Goal: Information Seeking & Learning: Learn about a topic

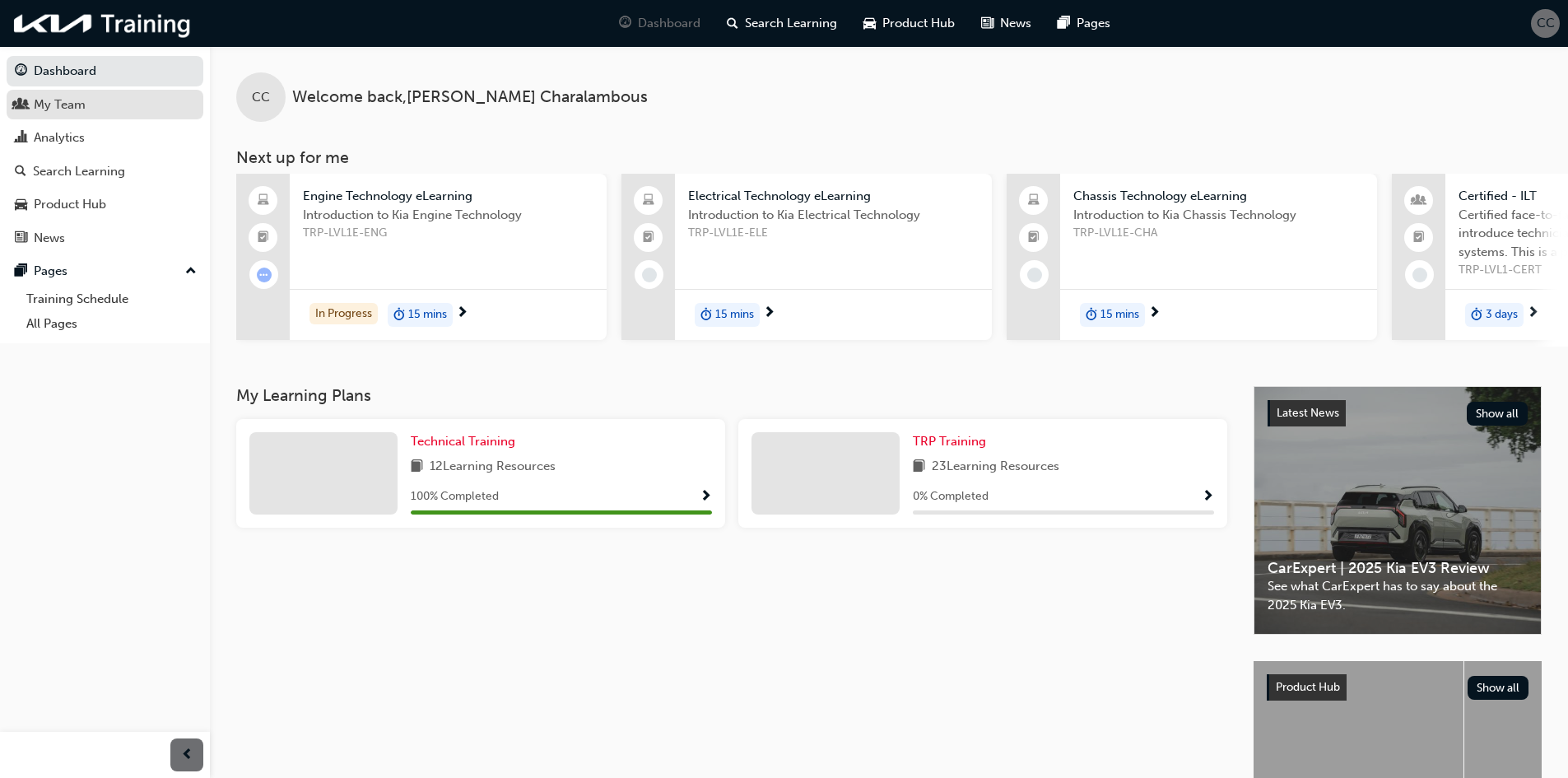
click at [80, 111] on div "My Team" at bounding box center [59, 104] width 52 height 19
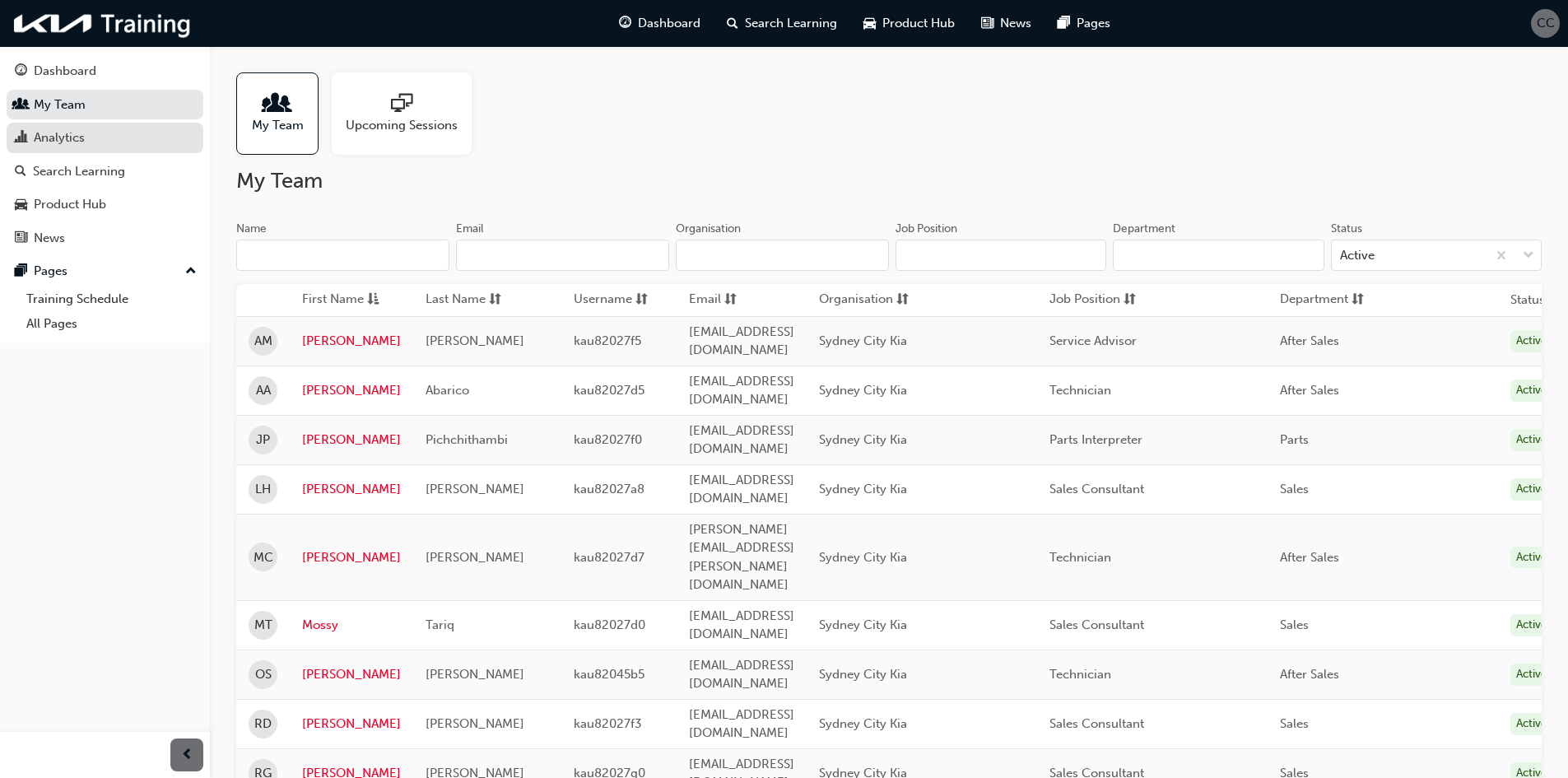
click at [49, 134] on div "Analytics" at bounding box center [59, 137] width 51 height 19
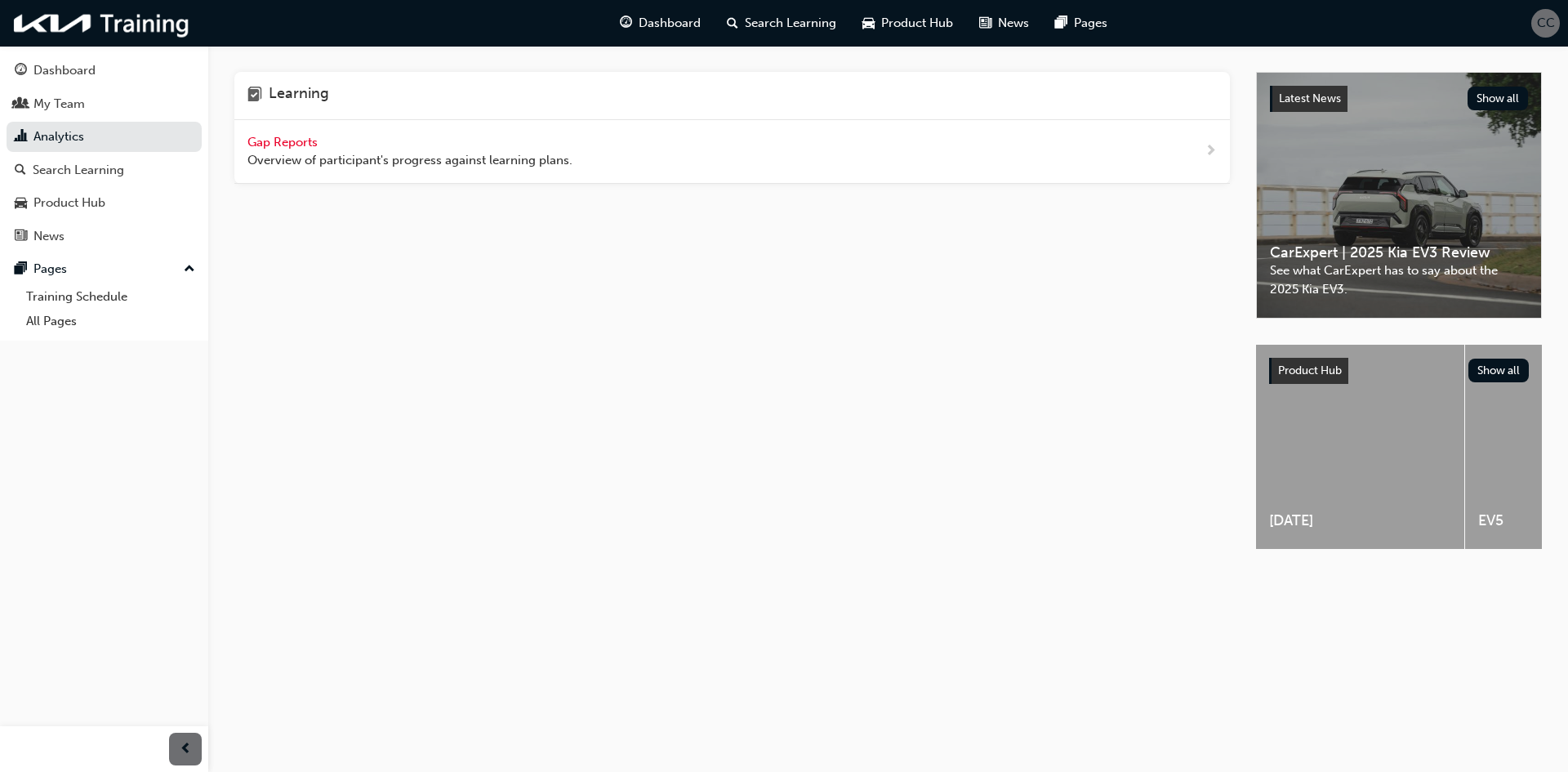
click at [289, 144] on span "Gap Reports" at bounding box center [284, 142] width 74 height 15
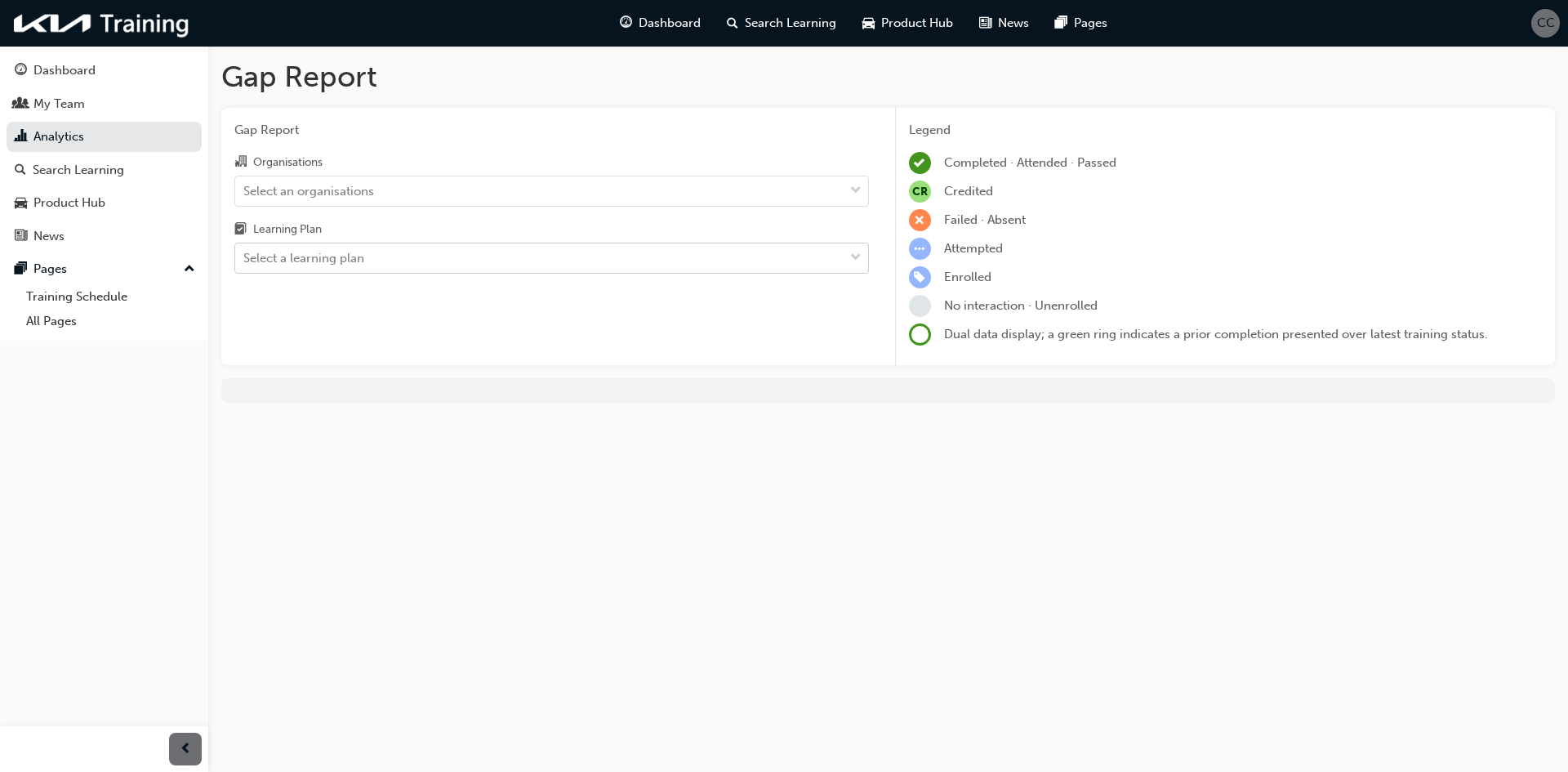
click at [398, 254] on div "Select a learning plan" at bounding box center [540, 258] width 609 height 28
click at [245, 254] on input "Learning Plan Select a learning plan" at bounding box center [244, 258] width 2 height 14
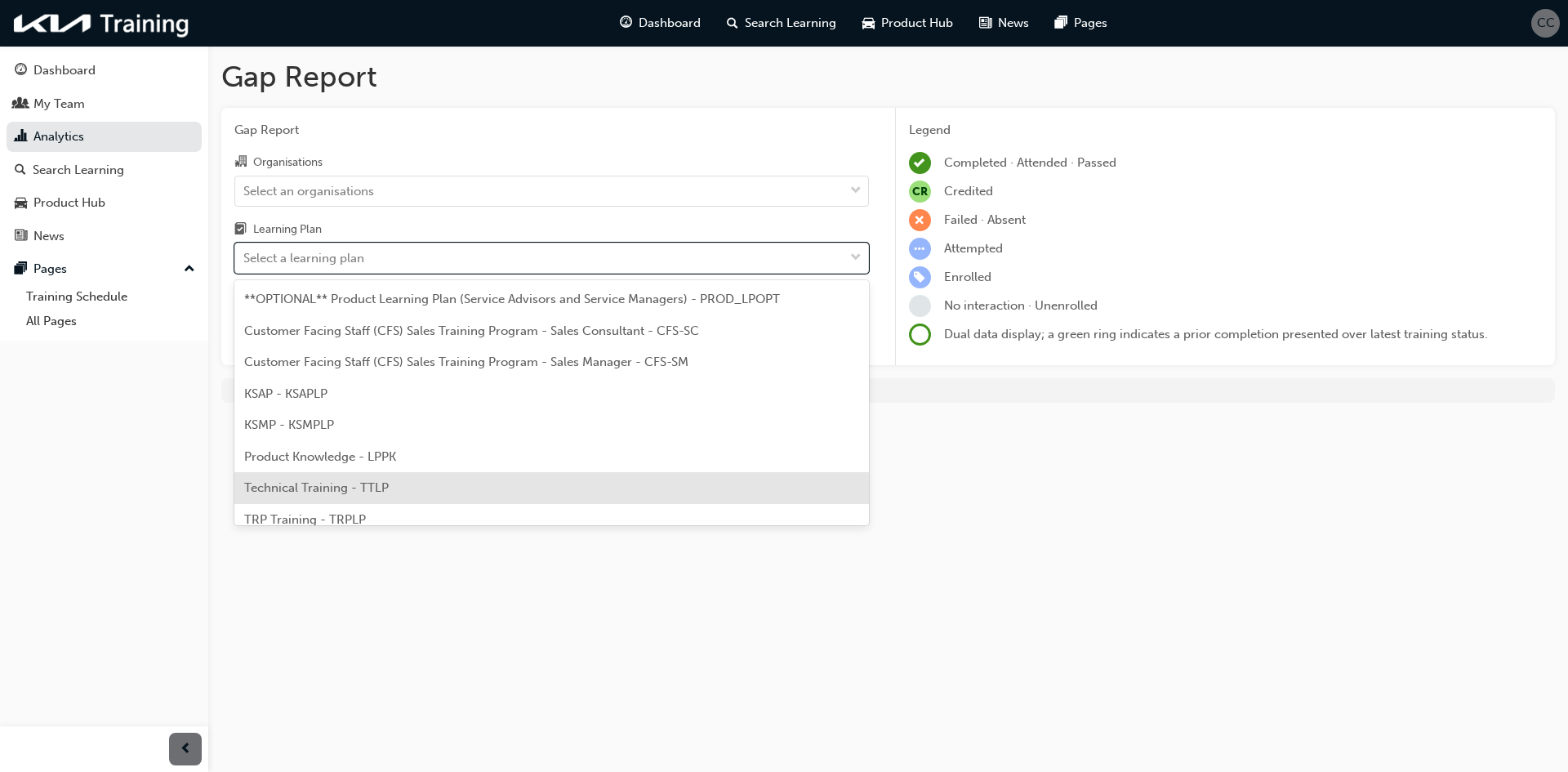
click at [359, 488] on span "Technical Training - TTLP" at bounding box center [316, 487] width 145 height 15
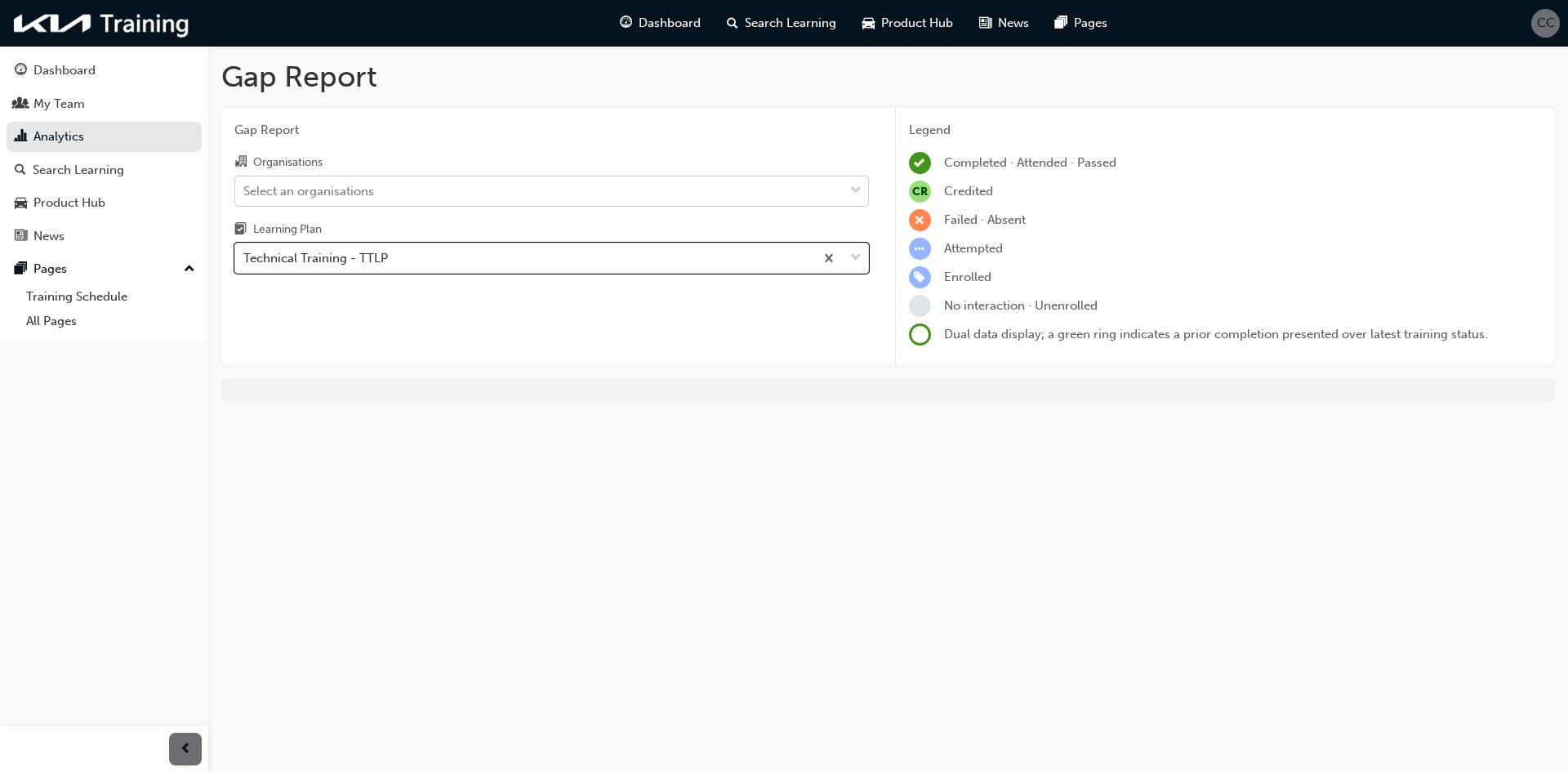
click at [552, 203] on div "Select an organisations" at bounding box center [540, 190] width 609 height 28
click at [245, 196] on input "Organisations Select an organisations" at bounding box center [244, 190] width 2 height 14
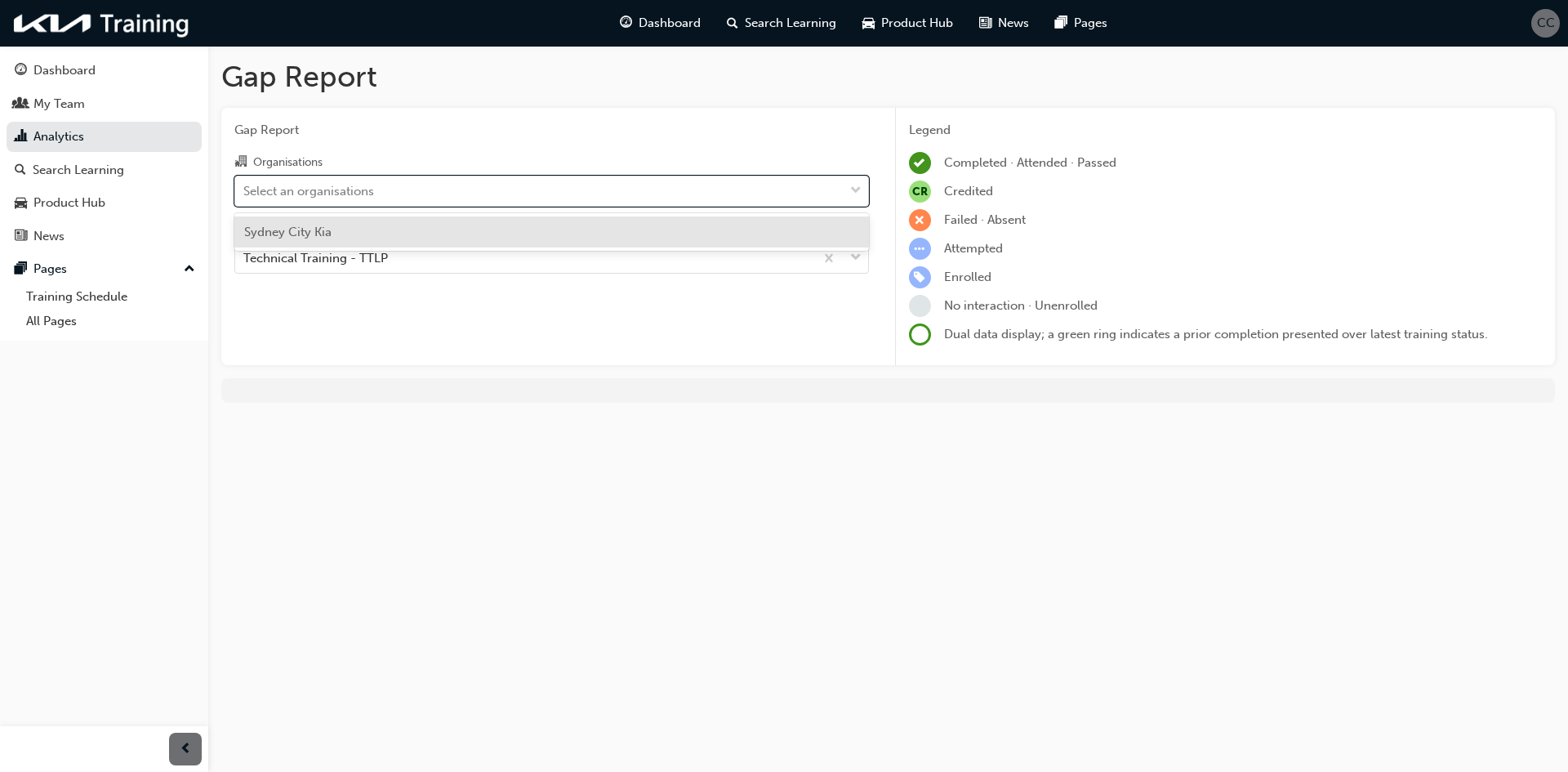
click at [524, 233] on div "Sydney City Kia" at bounding box center [552, 232] width 634 height 32
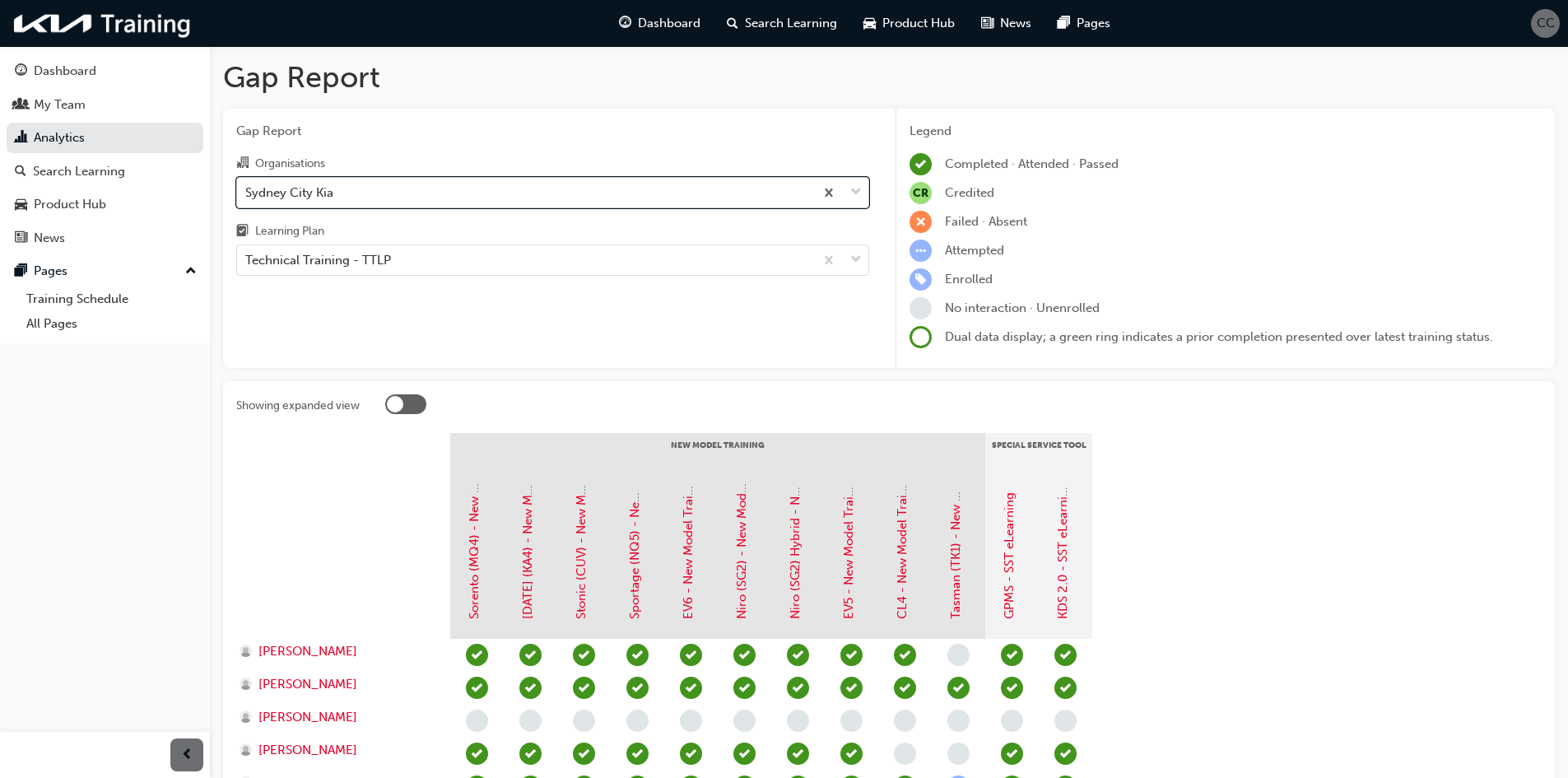
click at [489, 198] on div "Sydney City Kia" at bounding box center [525, 191] width 577 height 28
click at [247, 198] on input "Organisations option [GEOGRAPHIC_DATA], selected. 0 results available. Select i…" at bounding box center [246, 191] width 2 height 14
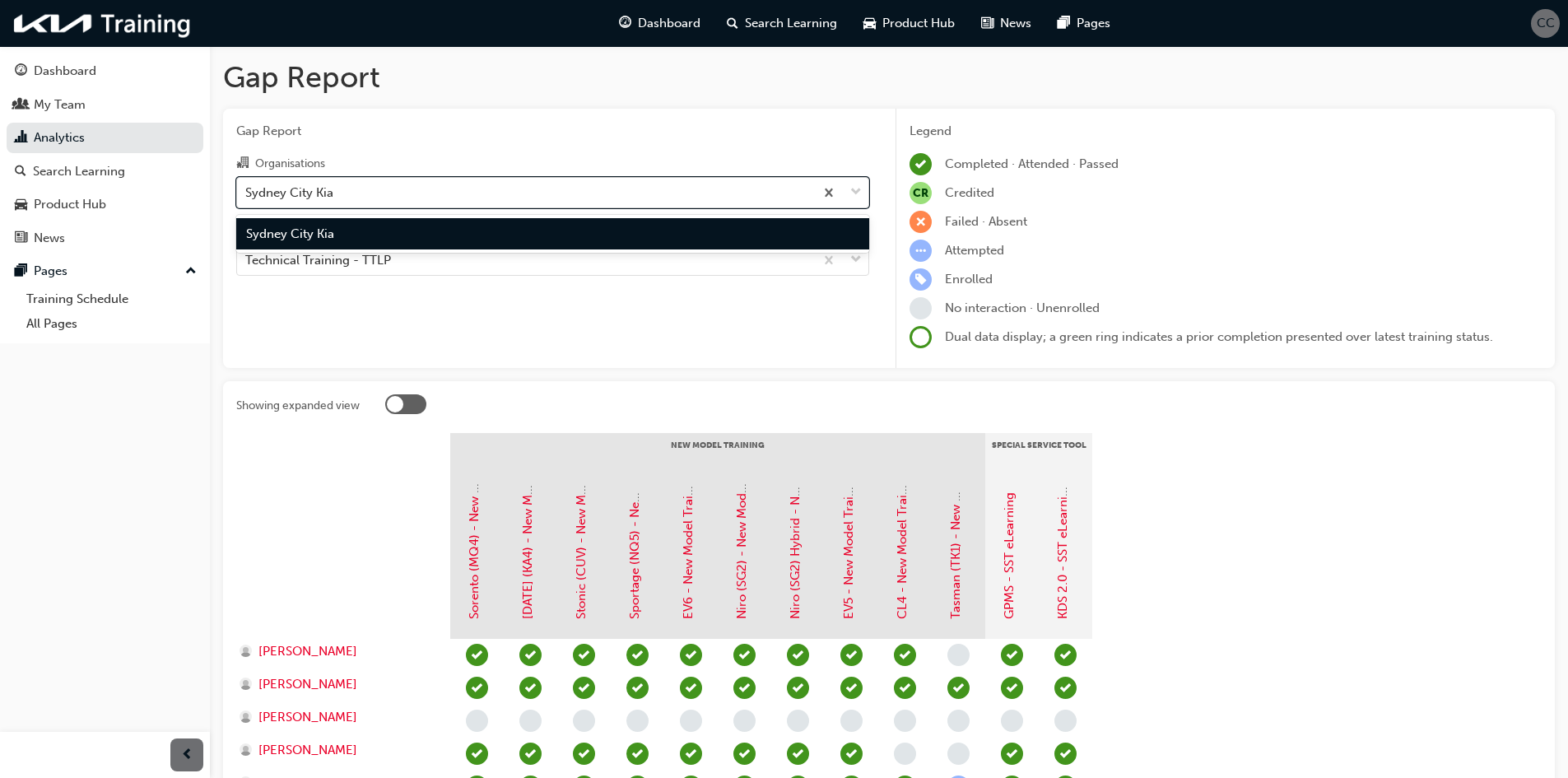
click at [495, 192] on div "Sydney City Kia" at bounding box center [525, 191] width 577 height 28
click at [247, 192] on input "Organisations option [GEOGRAPHIC_DATA], selected. option Sydney City Kia focuse…" at bounding box center [246, 191] width 2 height 14
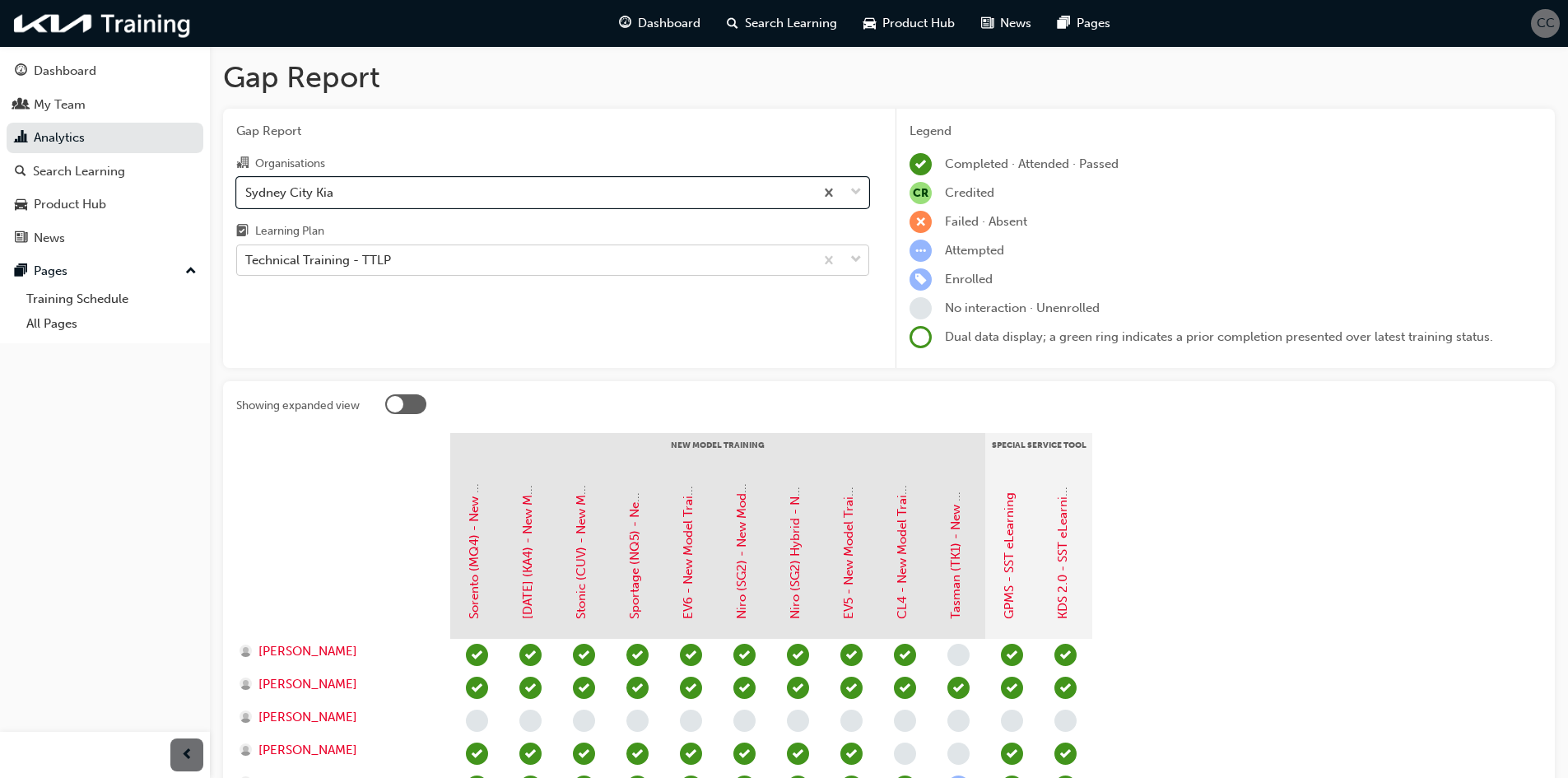
click at [497, 262] on div "Technical Training - TTLP" at bounding box center [525, 260] width 577 height 28
click at [247, 262] on input "Learning Plan Technical Training - TTLP" at bounding box center [246, 260] width 2 height 14
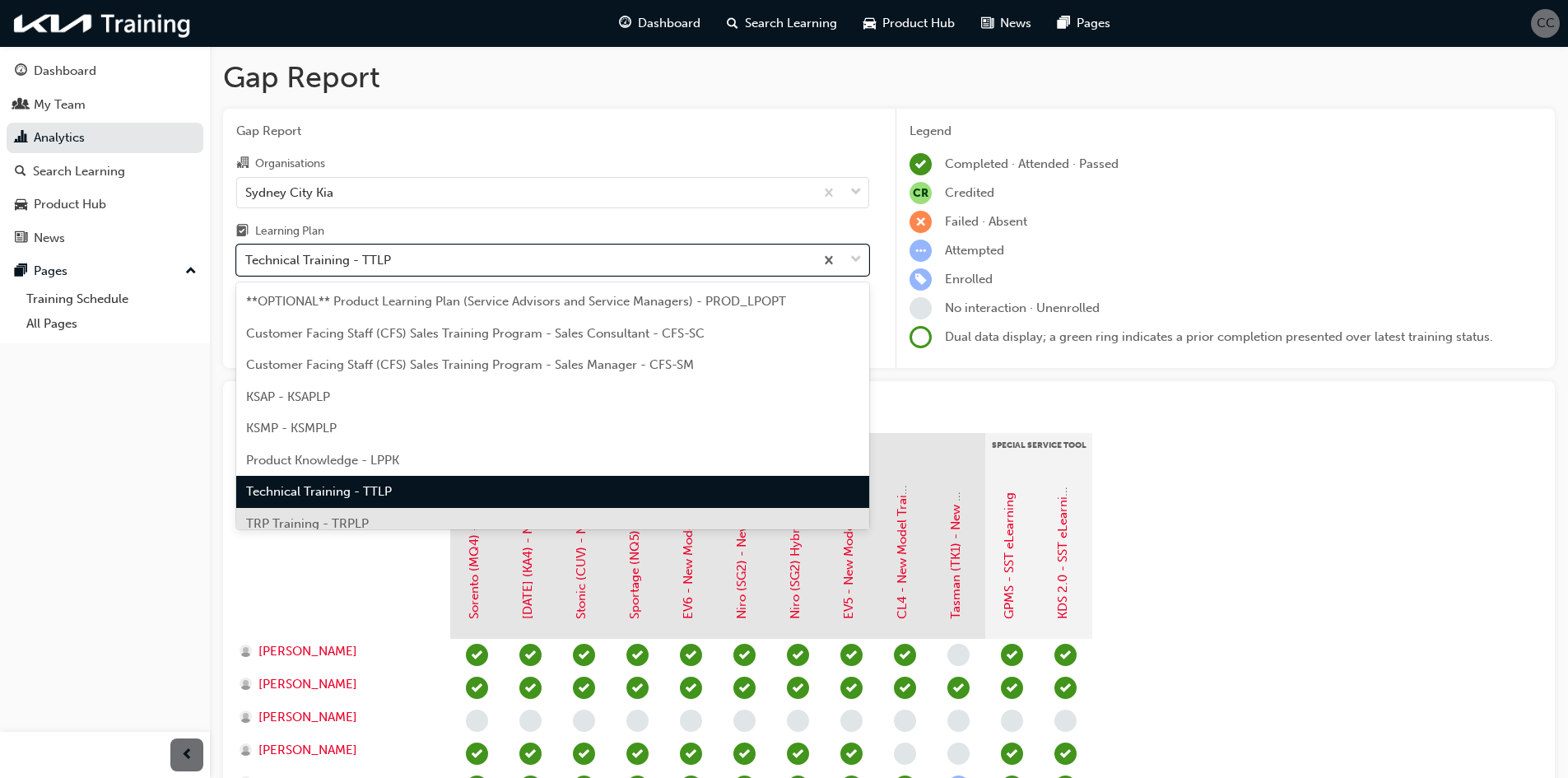
click at [475, 515] on div "TRP Training - TRPLP" at bounding box center [553, 523] width 633 height 32
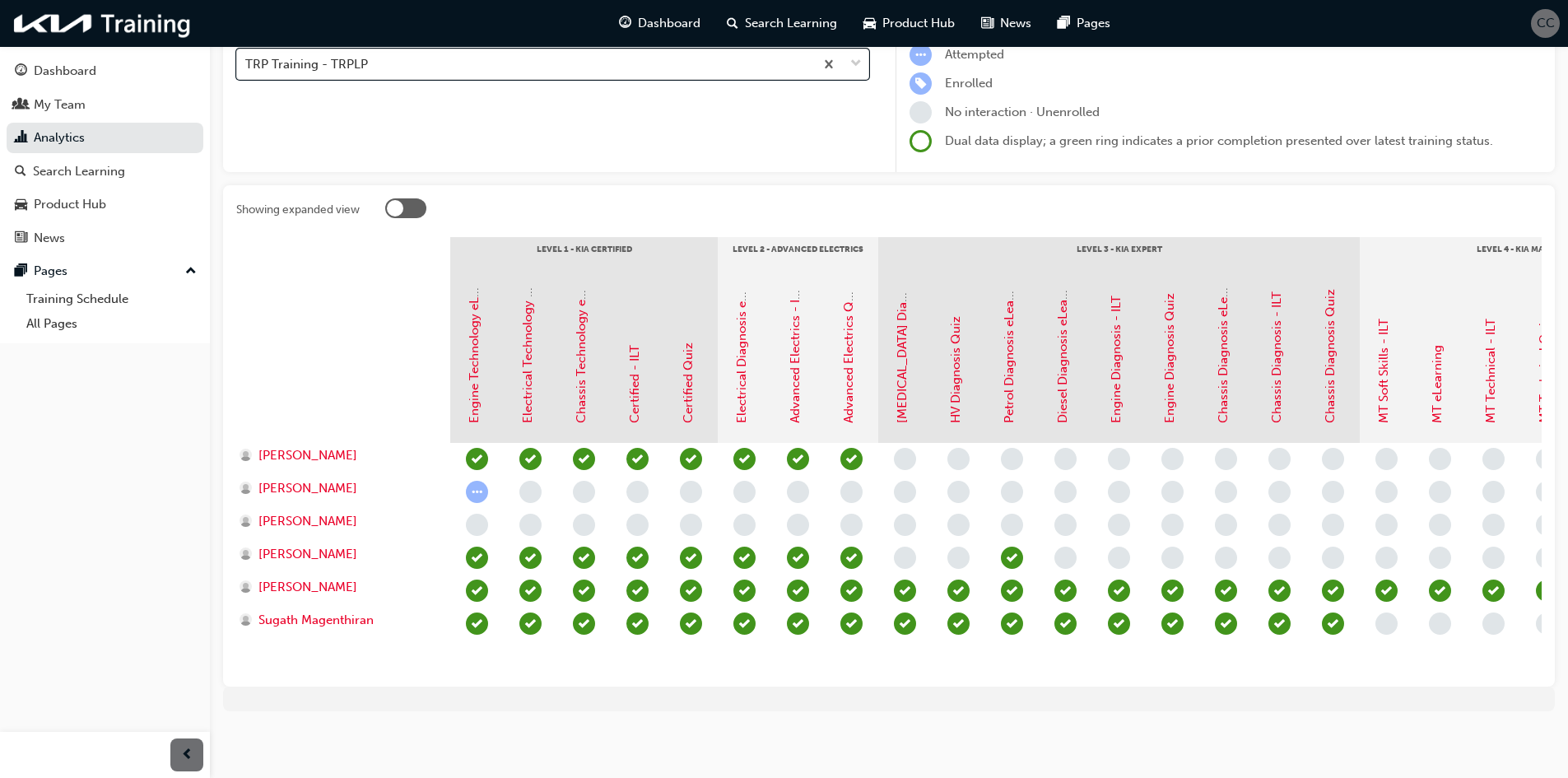
scroll to position [209, 0]
click at [903, 396] on link "[MEDICAL_DATA] Diagnosis - ILT" at bounding box center [902, 328] width 15 height 187
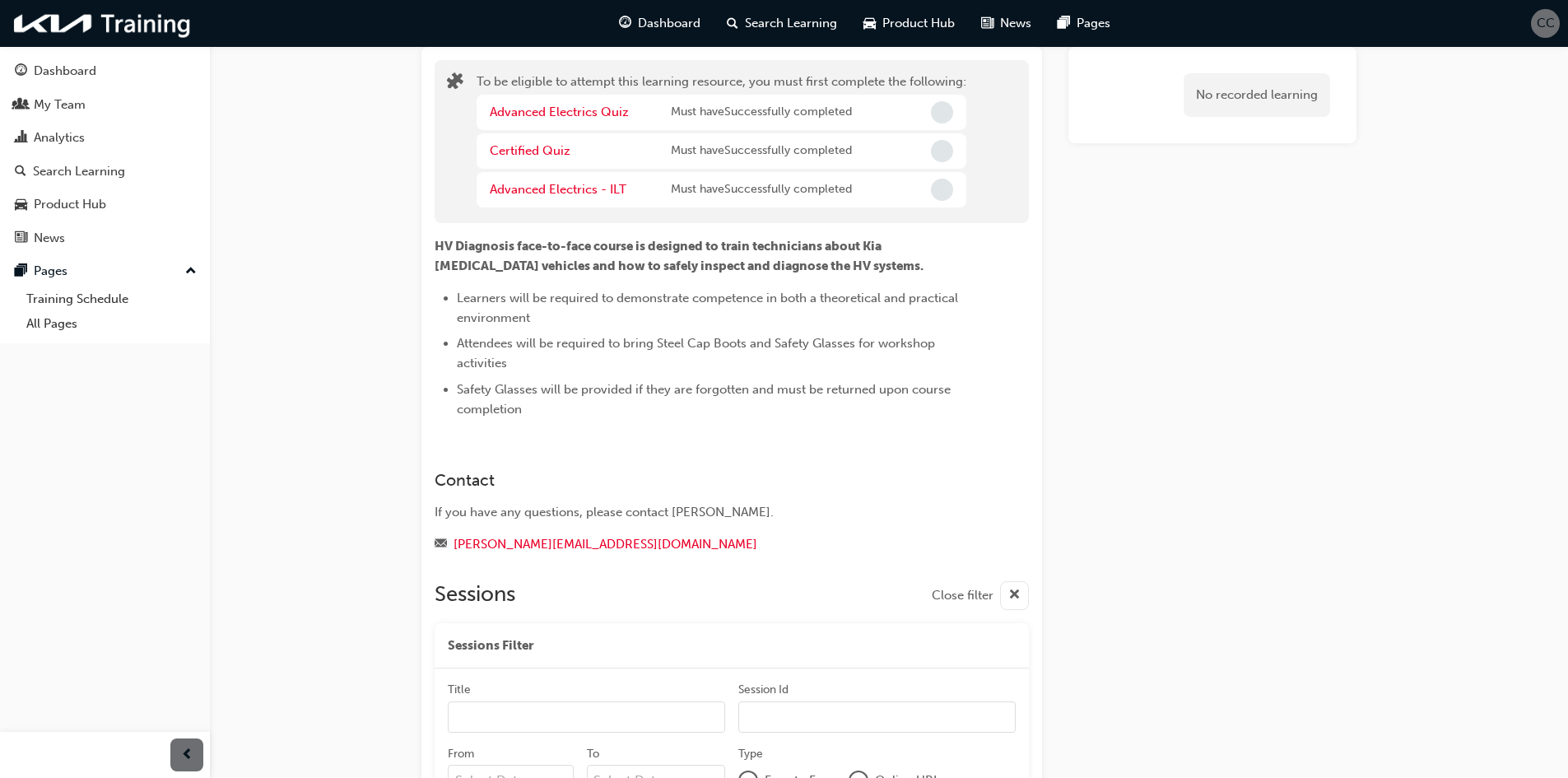
scroll to position [91, 0]
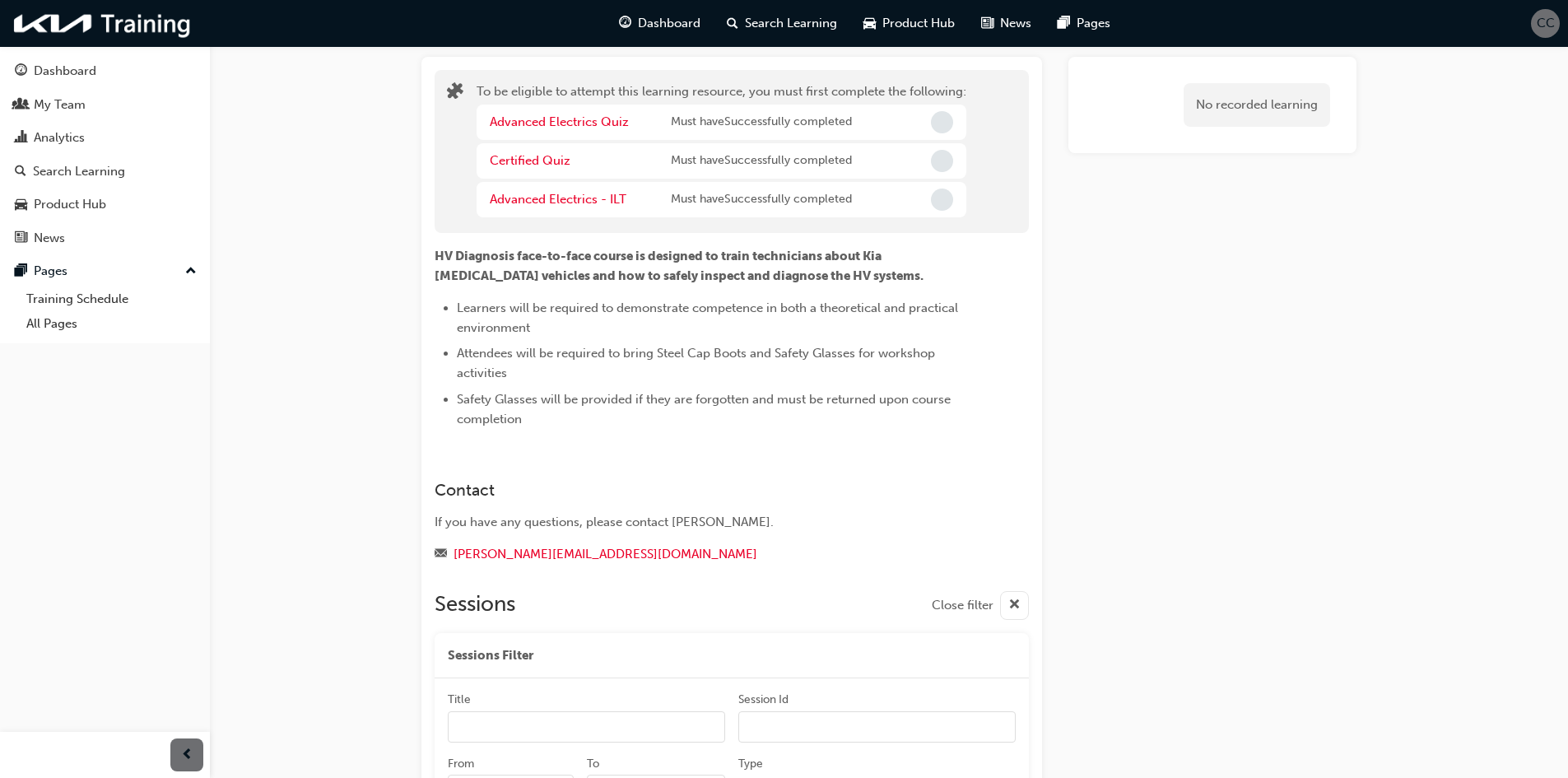
scroll to position [209, 0]
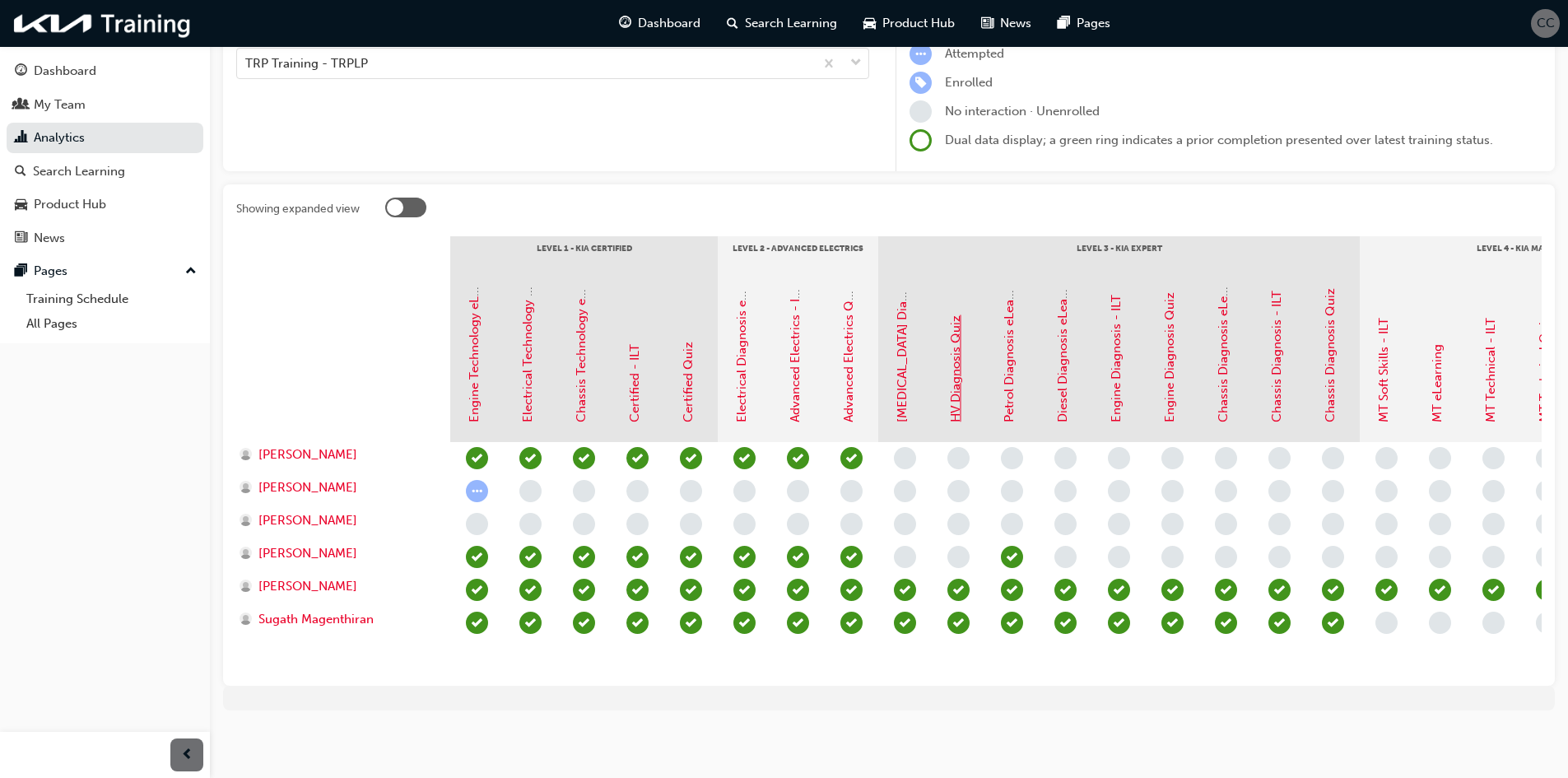
click at [954, 404] on link "HV Diagnosis Quiz" at bounding box center [955, 368] width 15 height 107
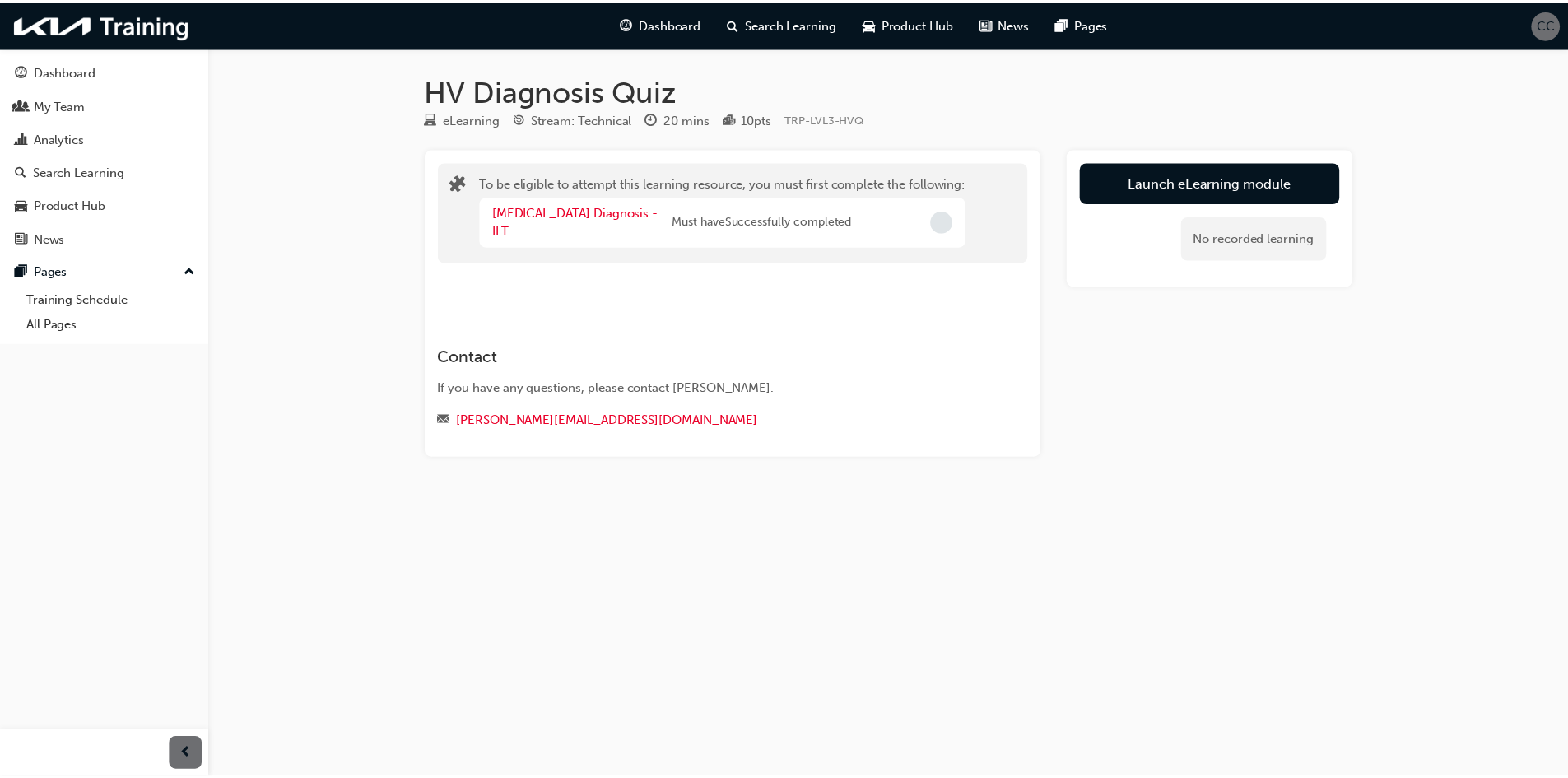
scroll to position [209, 0]
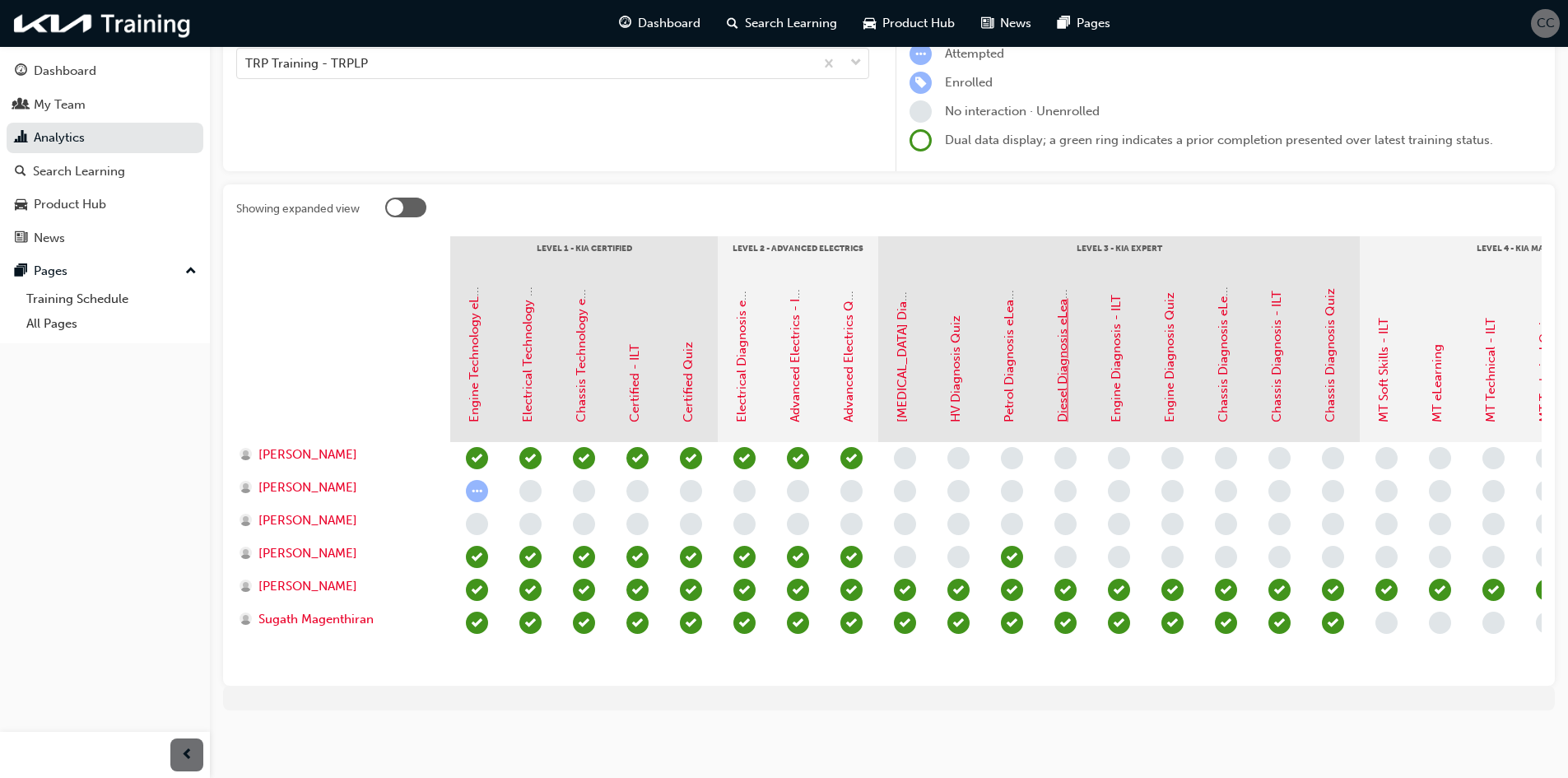
click at [1063, 398] on link "Diesel Diagnosis eLearning" at bounding box center [1061, 345] width 15 height 154
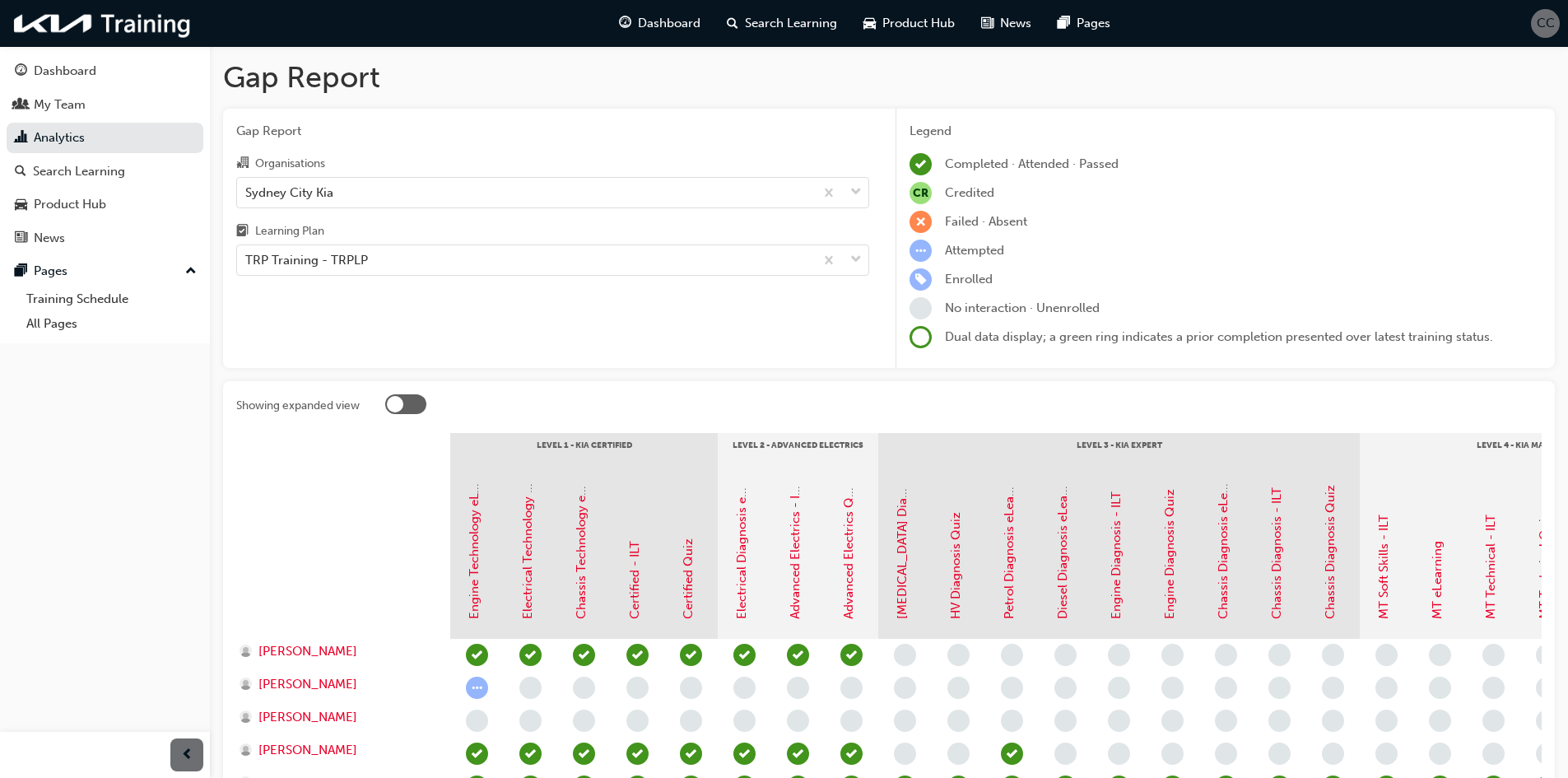
click at [401, 397] on div at bounding box center [406, 404] width 41 height 20
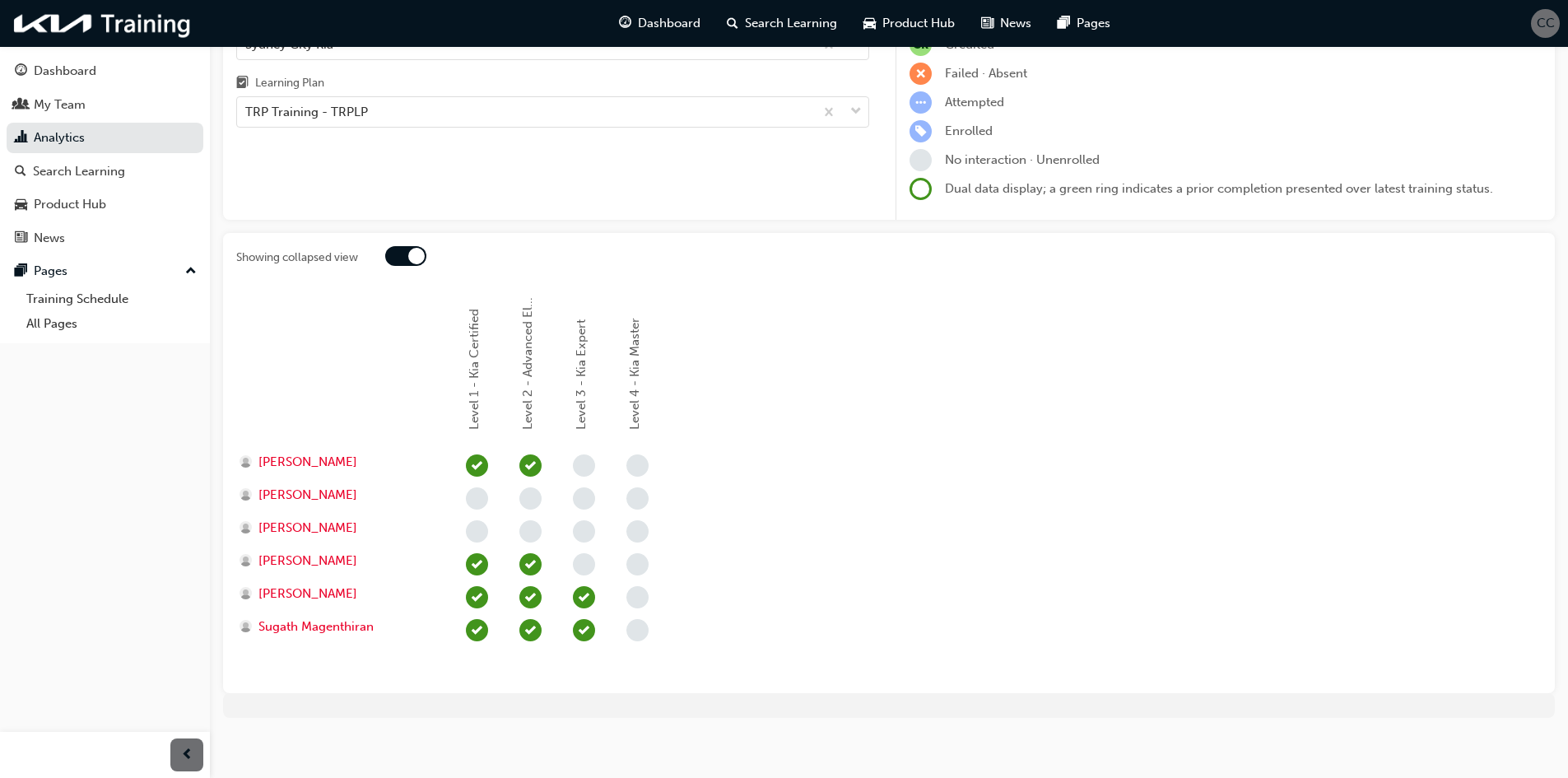
scroll to position [156, 0]
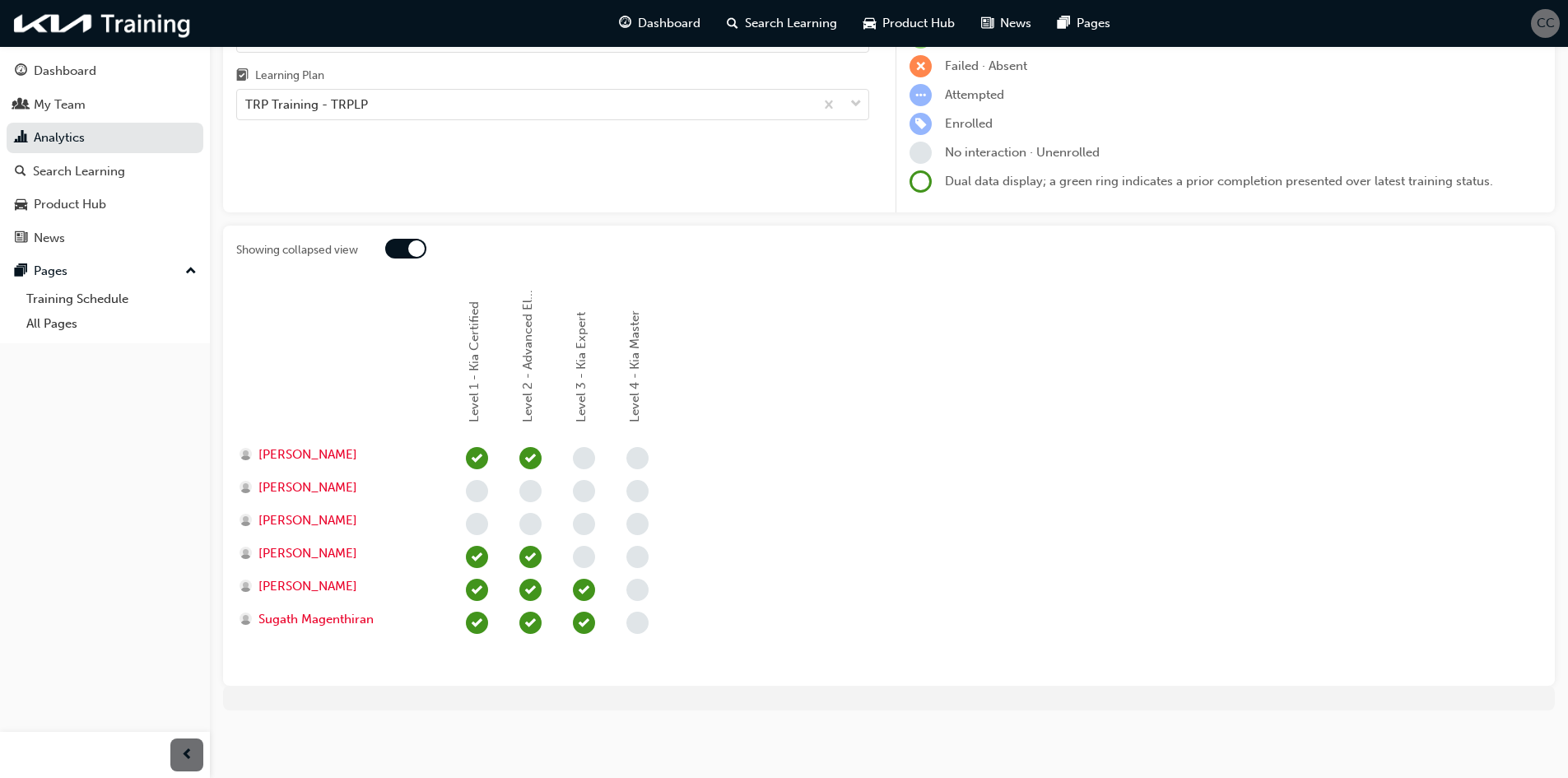
click at [403, 248] on div at bounding box center [406, 249] width 41 height 20
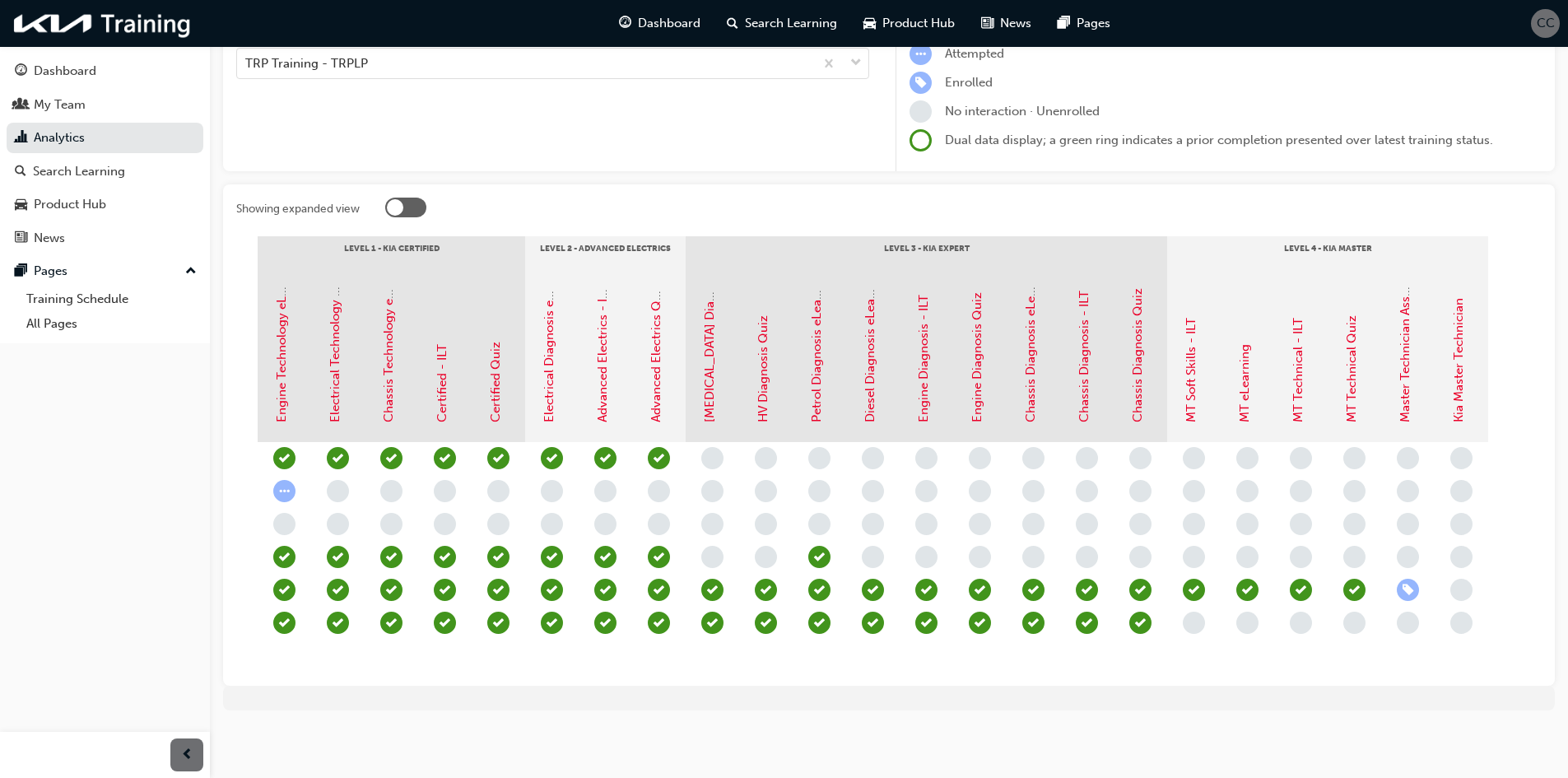
scroll to position [0, 0]
